Goal: Navigation & Orientation: Find specific page/section

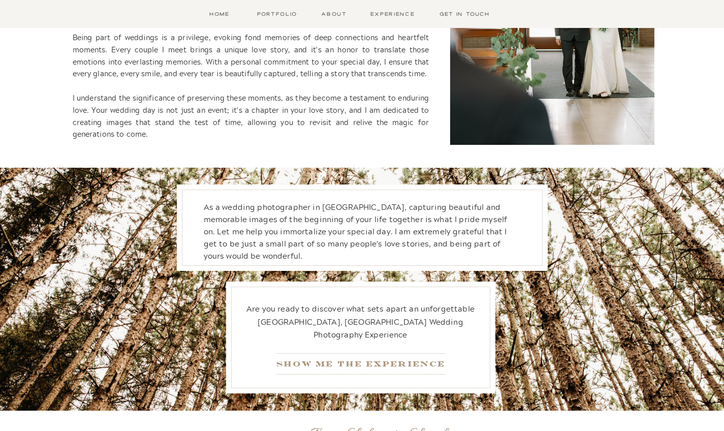
scroll to position [1098, 0]
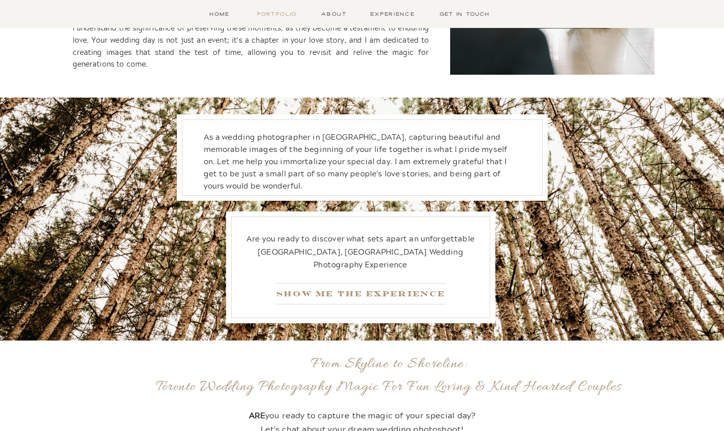
click at [272, 16] on nav "Portfolio" at bounding box center [277, 14] width 45 height 9
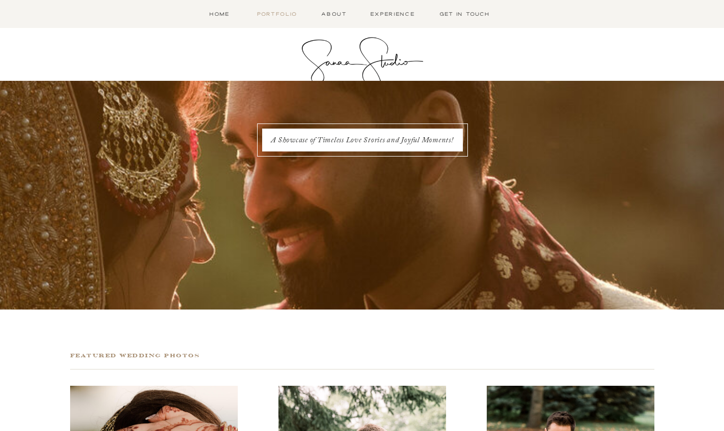
click at [270, 15] on nav "Portfolio" at bounding box center [277, 14] width 45 height 9
click at [219, 15] on nav "Home" at bounding box center [220, 14] width 32 height 9
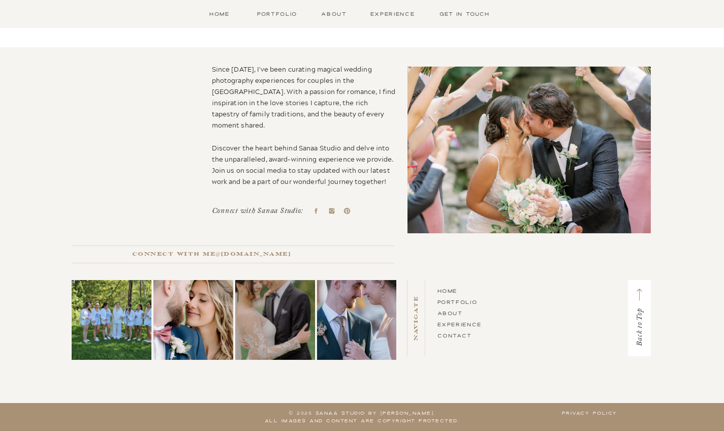
scroll to position [2720, 0]
